Goal: Information Seeking & Learning: Learn about a topic

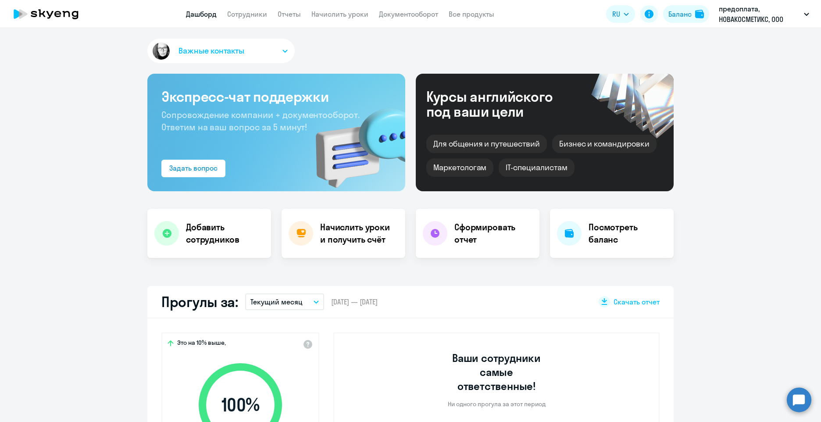
select select "30"
click at [255, 17] on link "Сотрудники" at bounding box center [247, 14] width 40 height 9
select select "30"
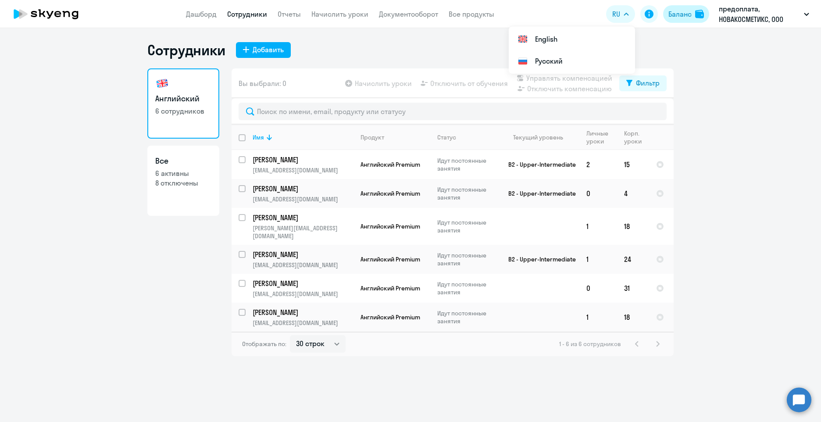
click at [679, 14] on div "Баланс" at bounding box center [679, 14] width 23 height 11
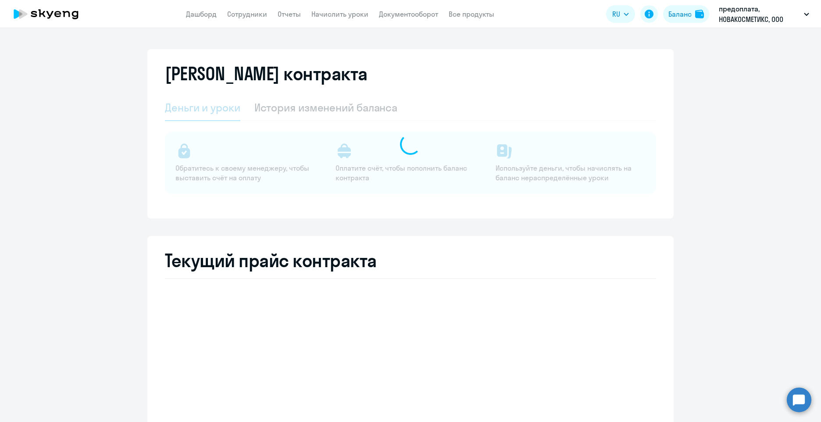
select select "english_adult_not_native_speaker"
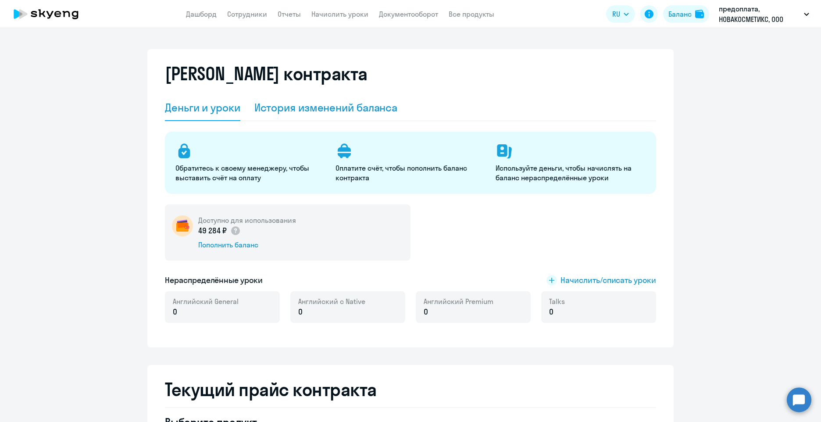
click at [375, 100] on div "История изменений баланса" at bounding box center [325, 108] width 143 height 26
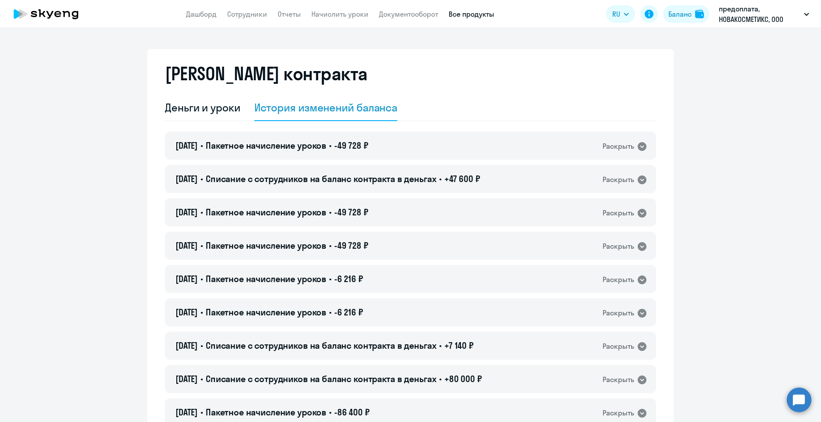
click at [474, 16] on link "Все продукты" at bounding box center [472, 14] width 46 height 9
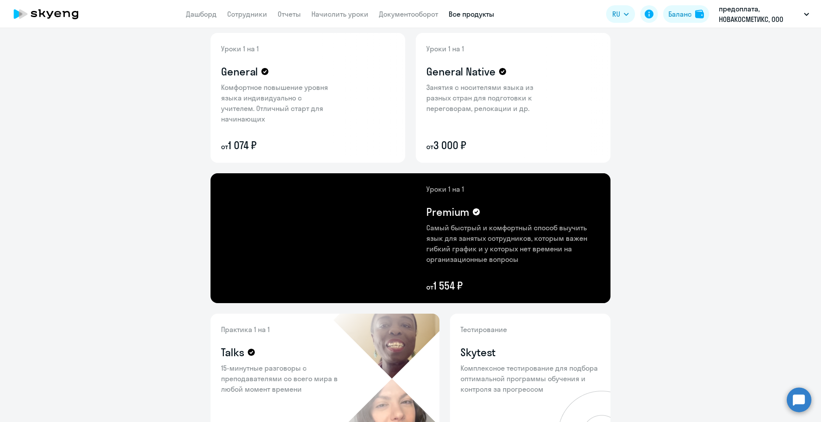
scroll to position [175, 0]
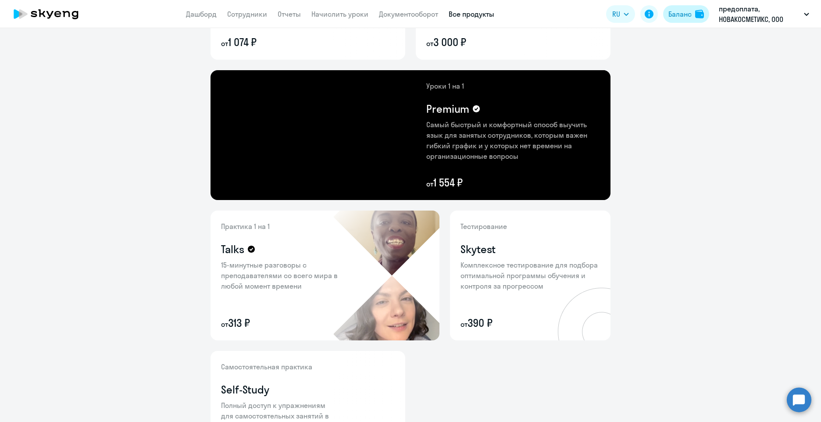
click at [681, 18] on div "Баланс" at bounding box center [679, 14] width 23 height 11
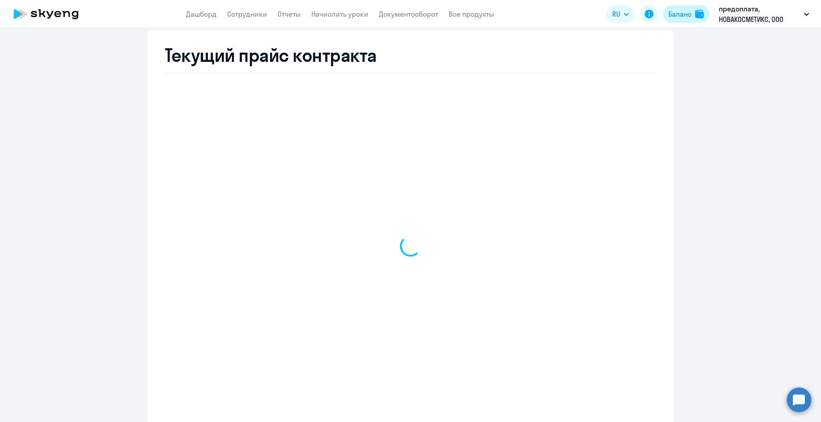
scroll to position [334, 0]
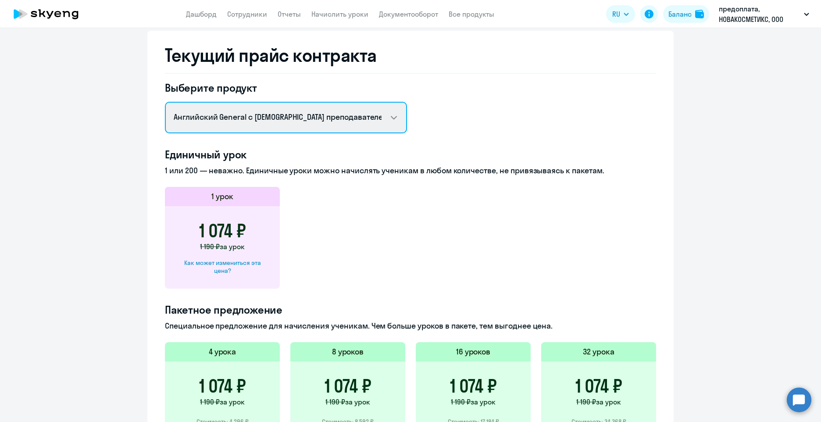
click at [346, 122] on select "Английский General с русскоговорящим преподавателем Английский General с [DEMOG…" at bounding box center [286, 118] width 242 height 32
select select "english_adult_not_native_speaker_premium"
click at [165, 102] on select "Английский General с русскоговорящим преподавателем Английский General с [DEMOG…" at bounding box center [286, 118] width 242 height 32
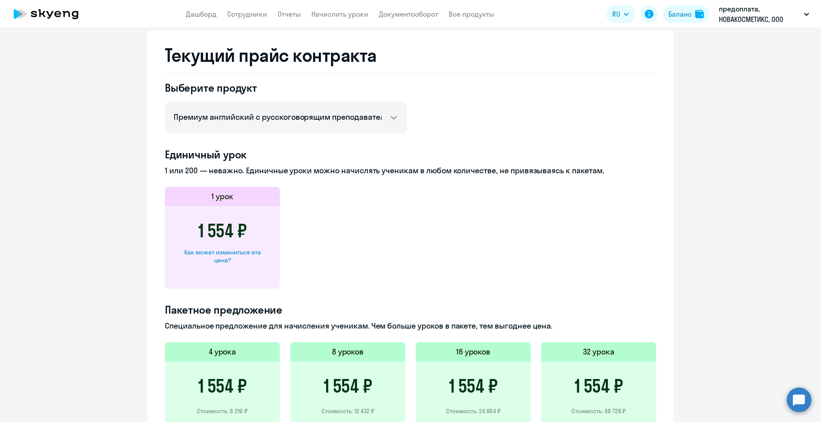
click at [219, 258] on div "Как может измениться эта цена?" at bounding box center [222, 256] width 87 height 16
select select "english_adult_not_native_speaker_premium"
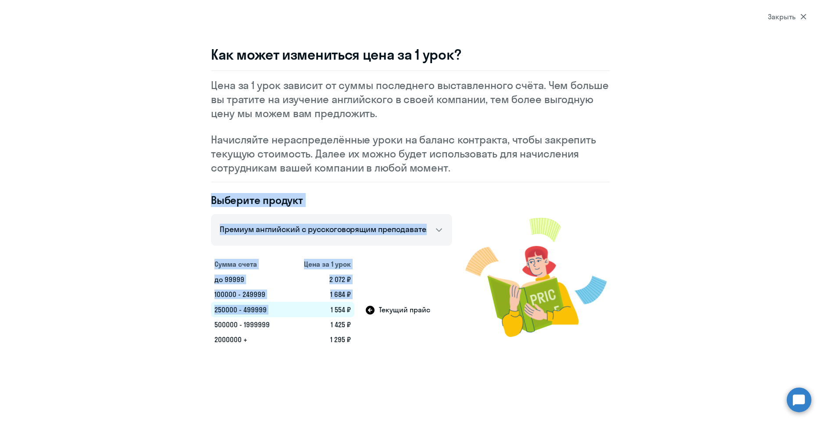
drag, startPoint x: 168, startPoint y: 203, endPoint x: 305, endPoint y: 298, distance: 166.8
click at [305, 298] on div "Как может измениться цена за 1 урок? Цена за 1 урок зависит от суммы последнего…" at bounding box center [411, 196] width 632 height 301
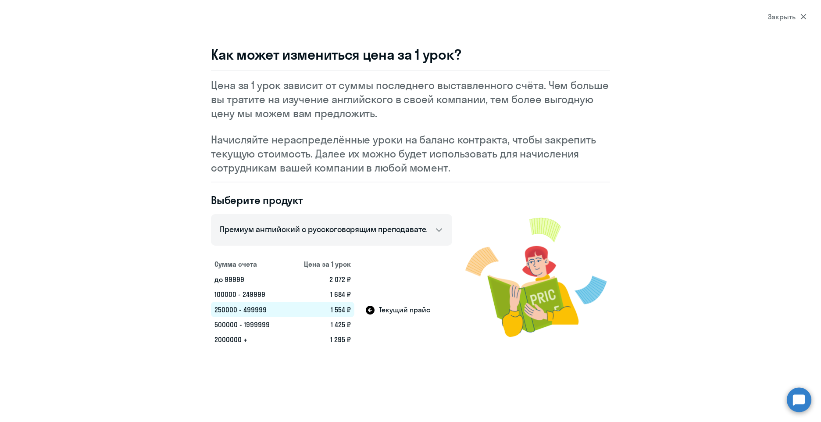
click at [701, 243] on div "Как может измениться цена за 1 урок? Цена за 1 урок зависит от суммы последнего…" at bounding box center [411, 196] width 632 height 301
drag, startPoint x: 157, startPoint y: 185, endPoint x: 528, endPoint y: 364, distance: 412.7
click at [528, 364] on section "Закрыть Как может измениться цена за 1 урок? Цена за 1 урок зависит от суммы по…" at bounding box center [410, 211] width 821 height 422
drag, startPoint x: 528, startPoint y: 364, endPoint x: 467, endPoint y: 371, distance: 61.8
click at [467, 371] on section "Закрыть Как может измениться цена за 1 урок? Цена за 1 урок зависит от суммы по…" at bounding box center [410, 211] width 821 height 422
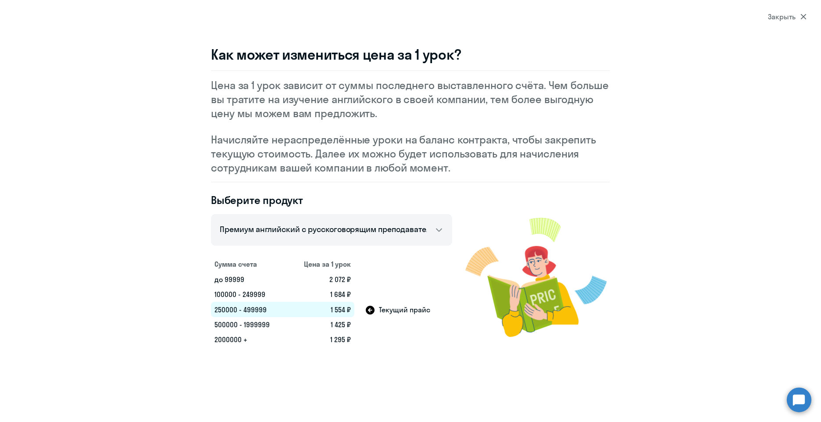
click at [810, 11] on section "Закрыть Как может измениться цена за 1 урок? Цена за 1 урок зависит от суммы по…" at bounding box center [410, 211] width 821 height 422
click at [805, 17] on icon at bounding box center [803, 17] width 6 height 6
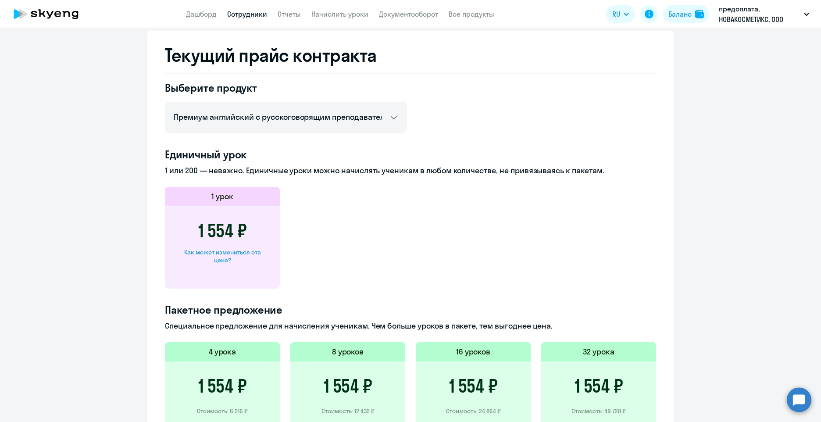
click at [241, 17] on link "Сотрудники" at bounding box center [247, 14] width 40 height 9
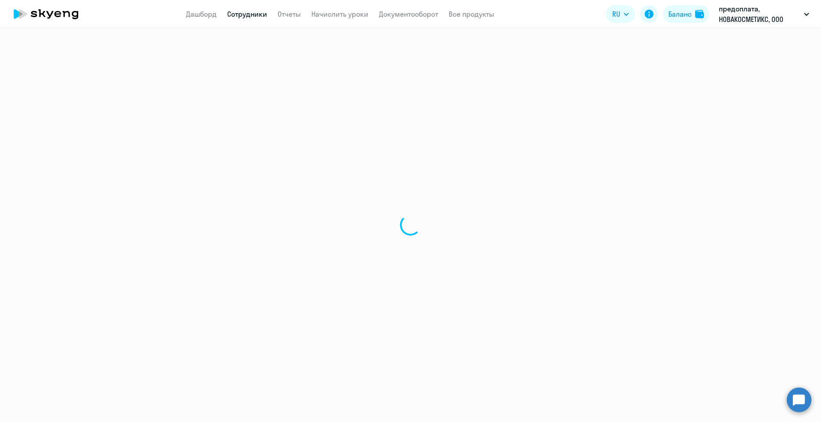
select select "30"
